Goal: Information Seeking & Learning: Check status

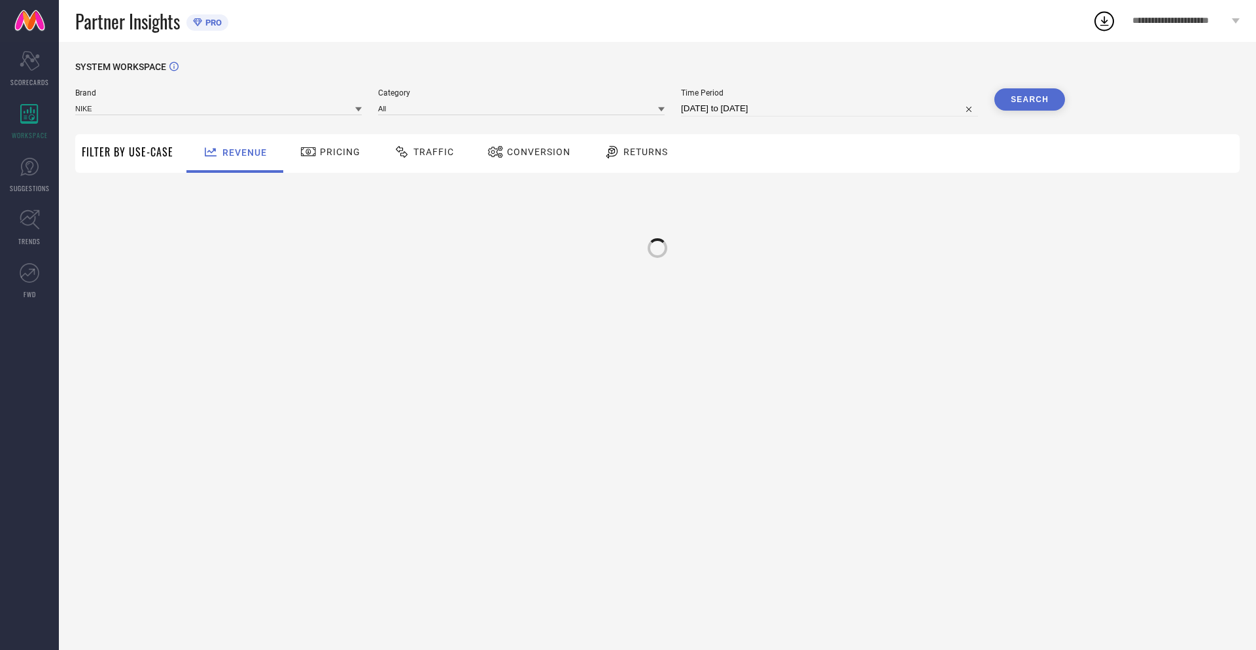
type input "NIKE"
type input "All"
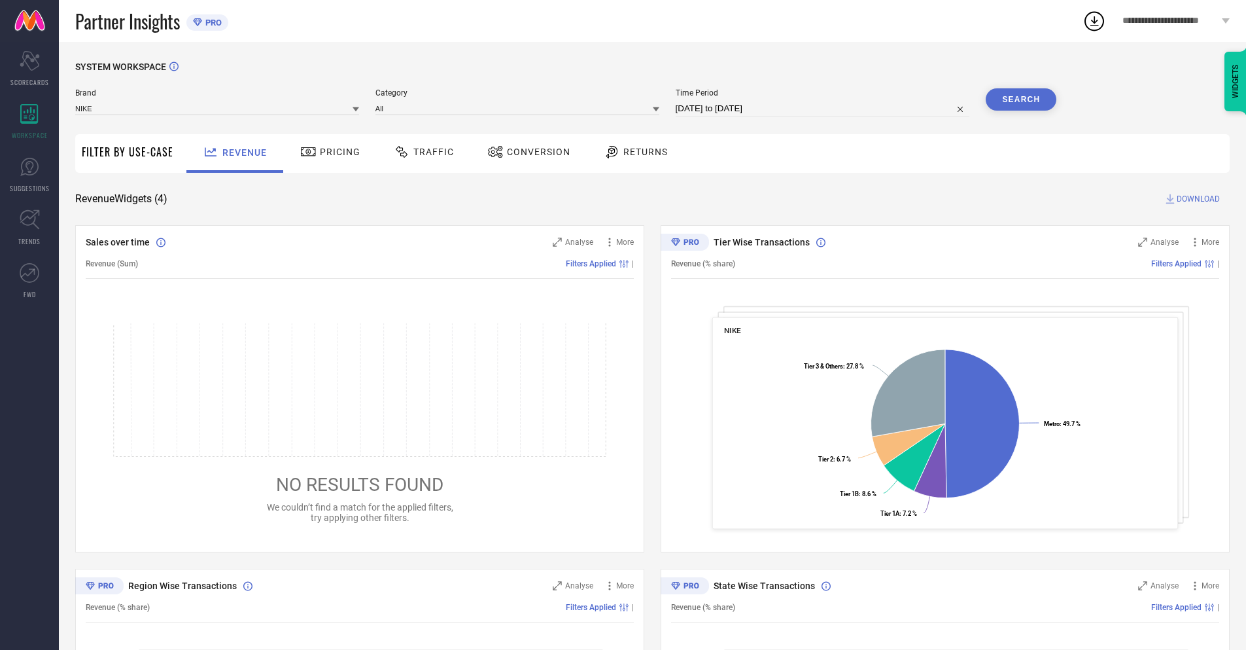
click at [525, 153] on span "Conversion" at bounding box center [538, 152] width 63 height 10
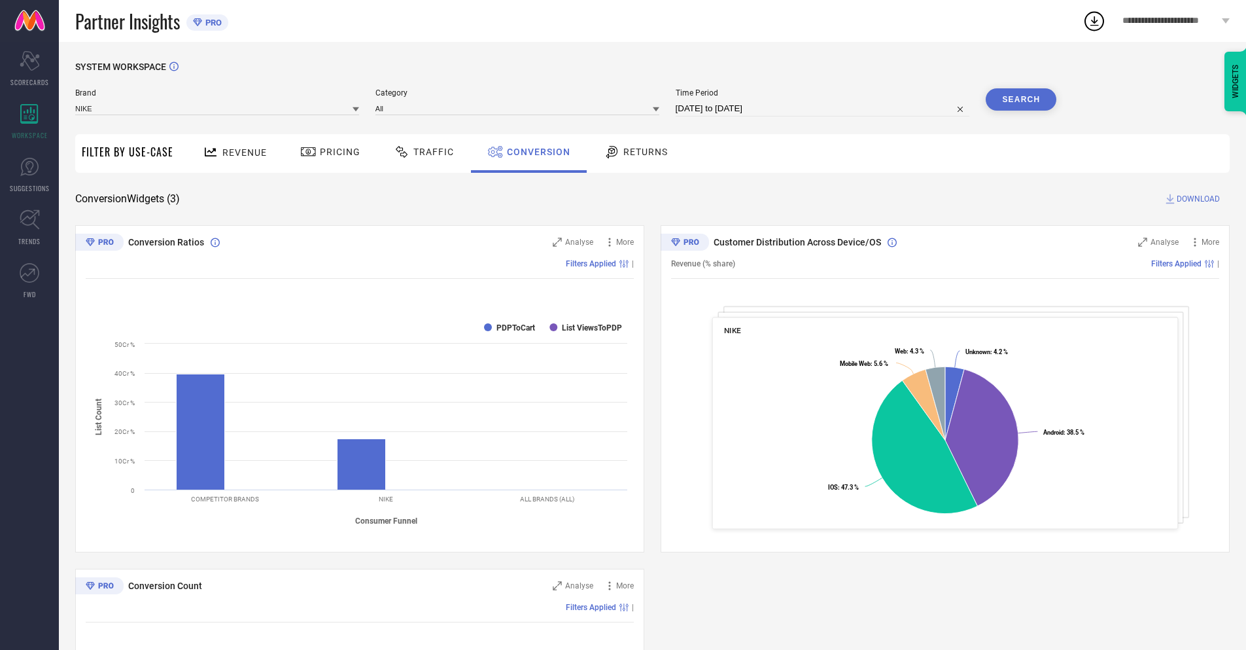
click at [822, 109] on input "[DATE] to [DATE]" at bounding box center [823, 109] width 294 height 16
select select "8"
select select "2025"
select select "9"
select select "2025"
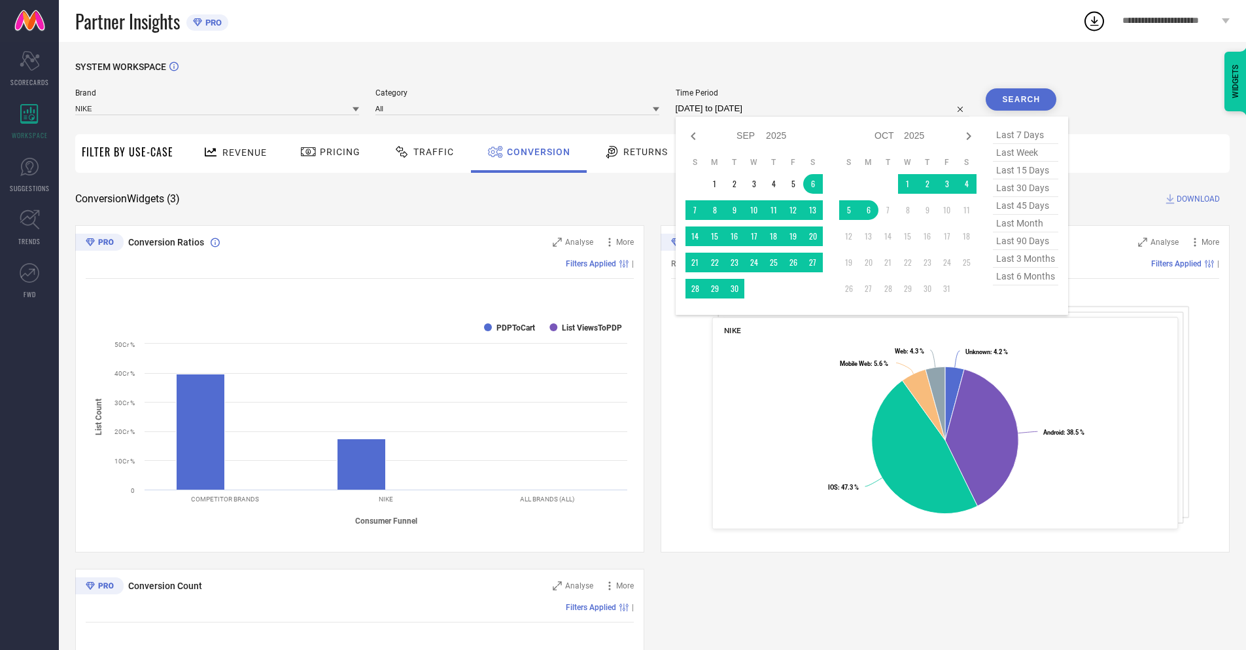
select select "9"
select select "2025"
select select "10"
select select "2025"
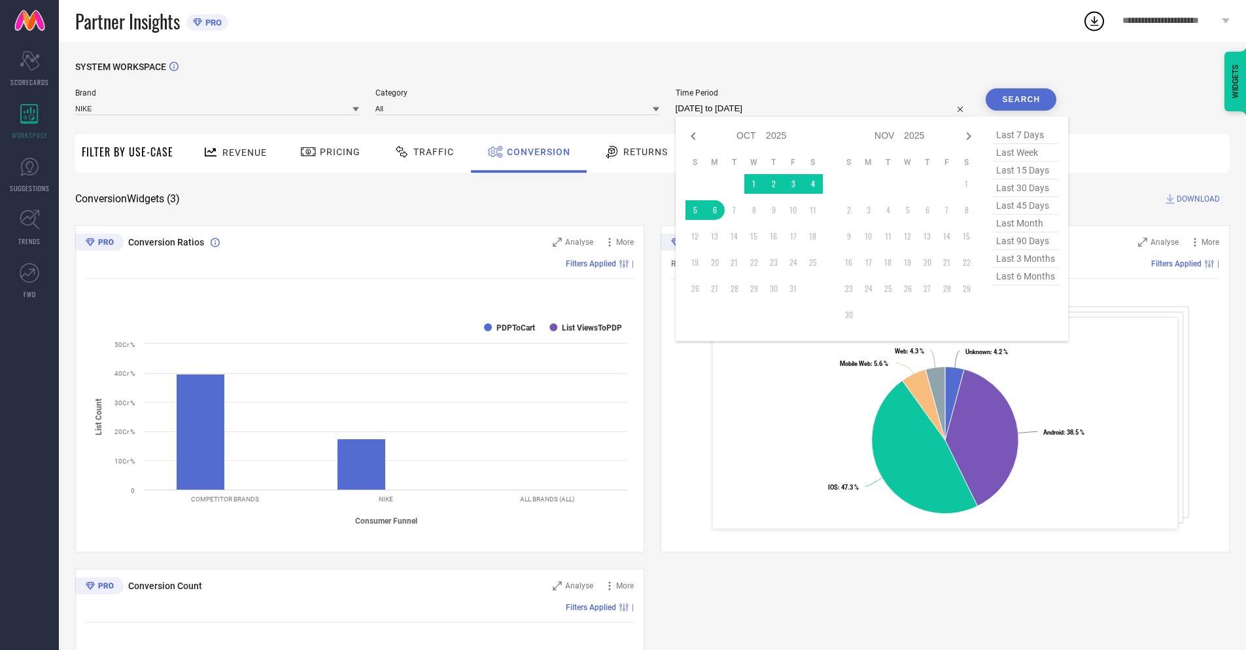
click at [712, 210] on td "6" at bounding box center [715, 210] width 20 height 20
type input "[DATE] to [DATE]"
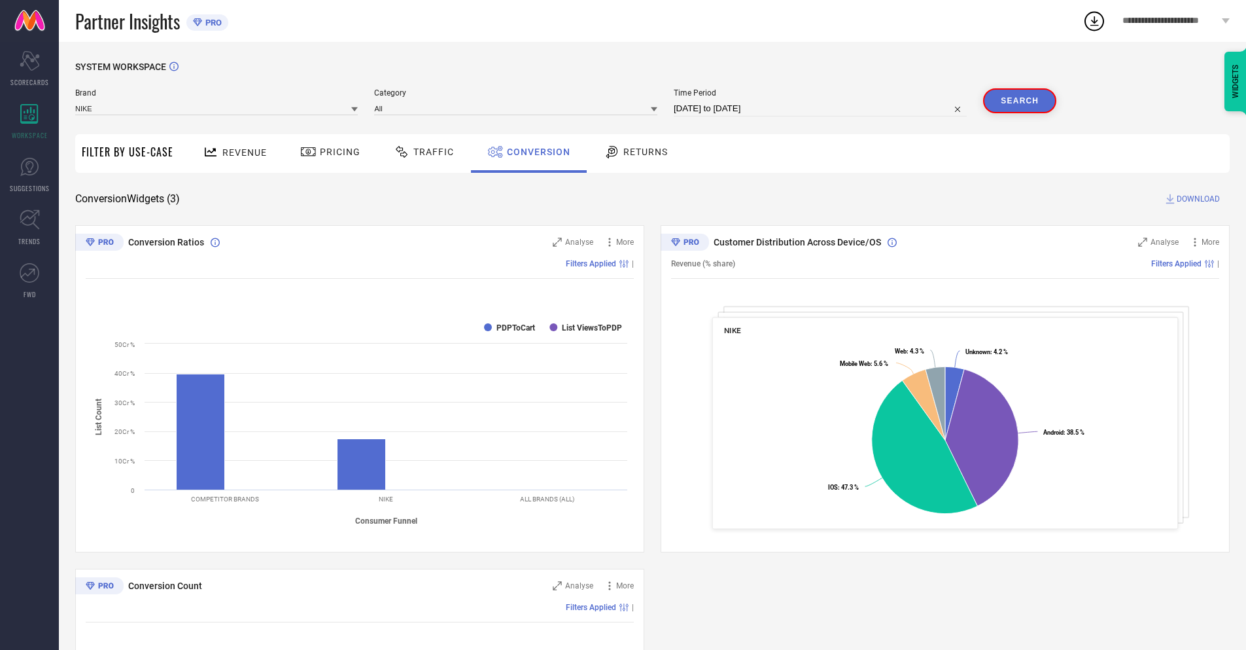
click at [1021, 99] on button "Search" at bounding box center [1019, 100] width 73 height 25
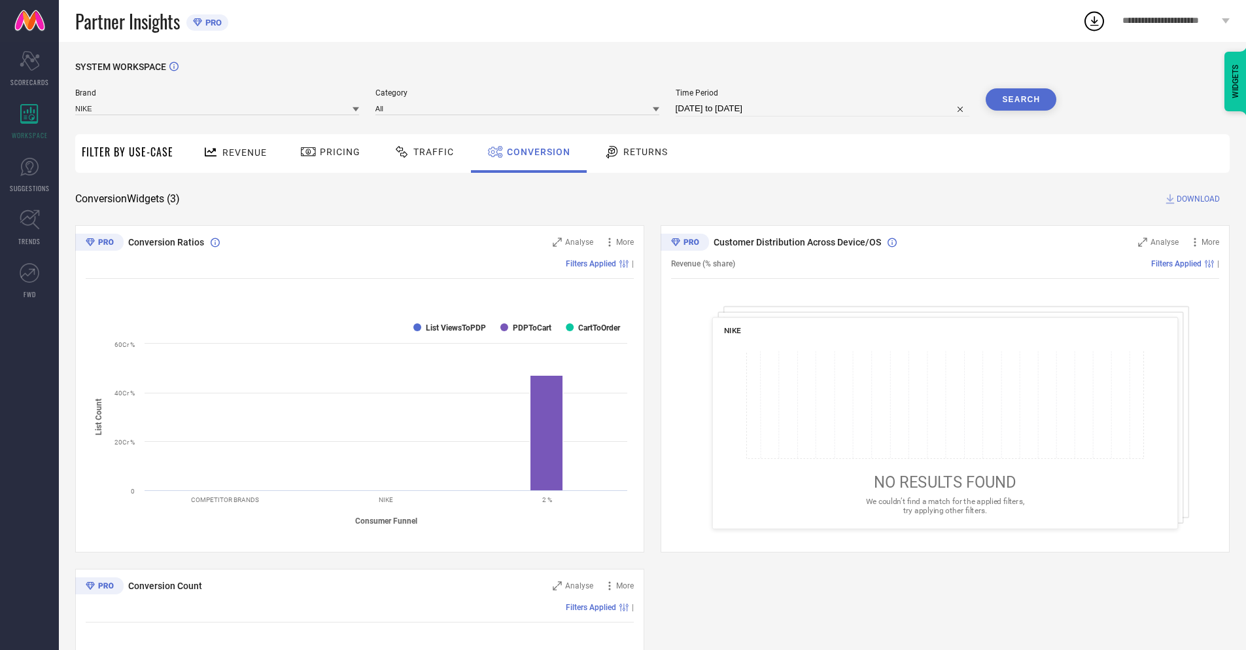
click at [1198, 199] on span "DOWNLOAD" at bounding box center [1198, 198] width 43 height 13
